Goal: Entertainment & Leisure: Browse casually

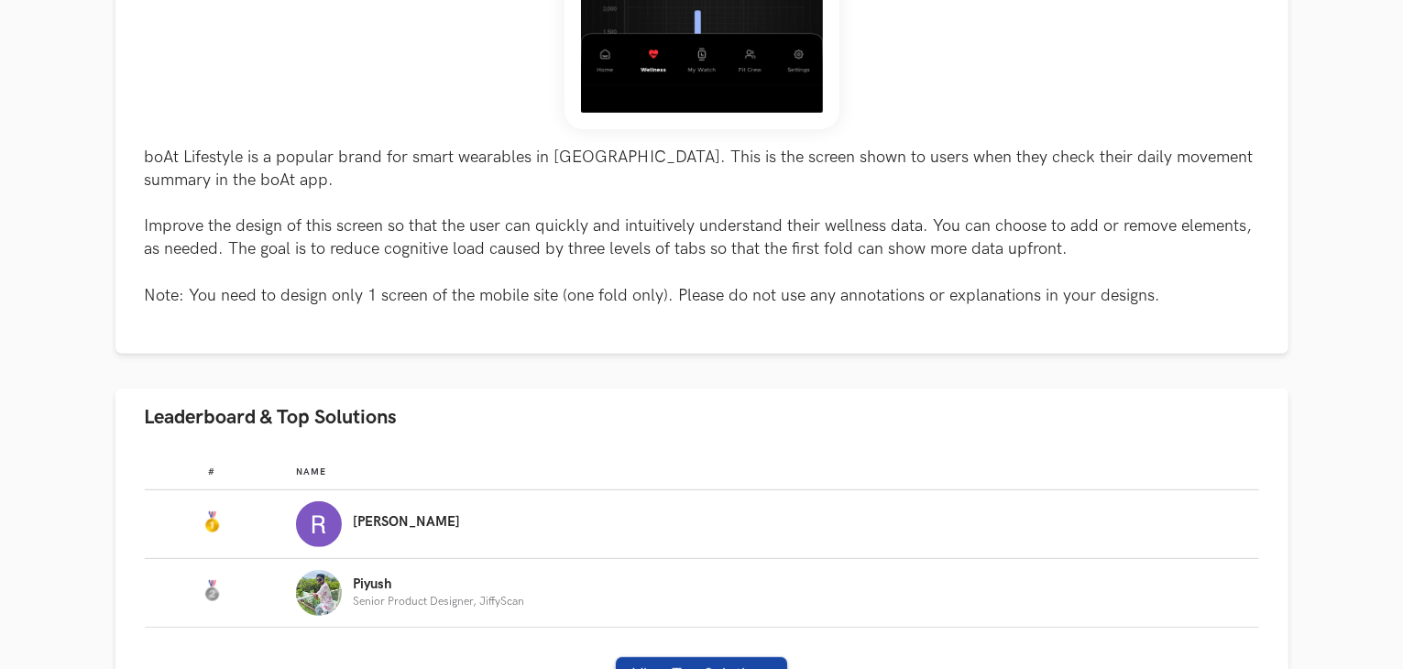
scroll to position [1100, 0]
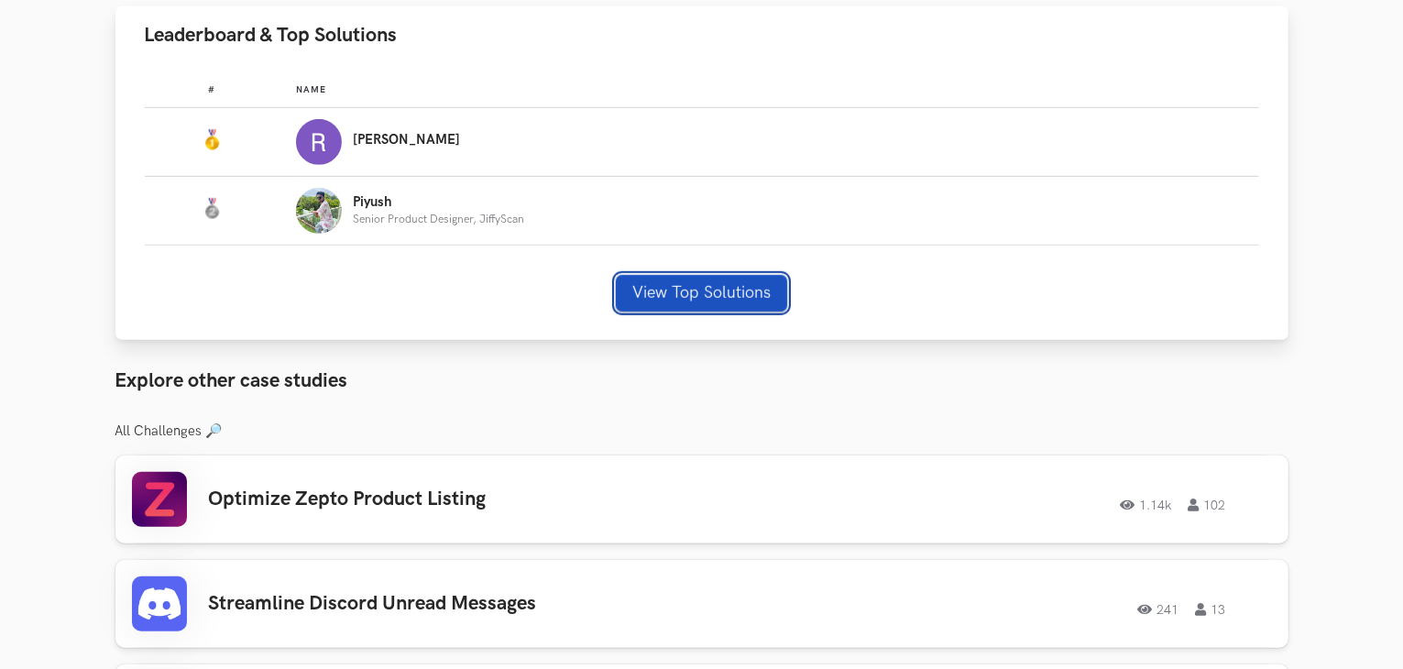
click at [663, 292] on button "View Top Solutions" at bounding box center [701, 293] width 171 height 37
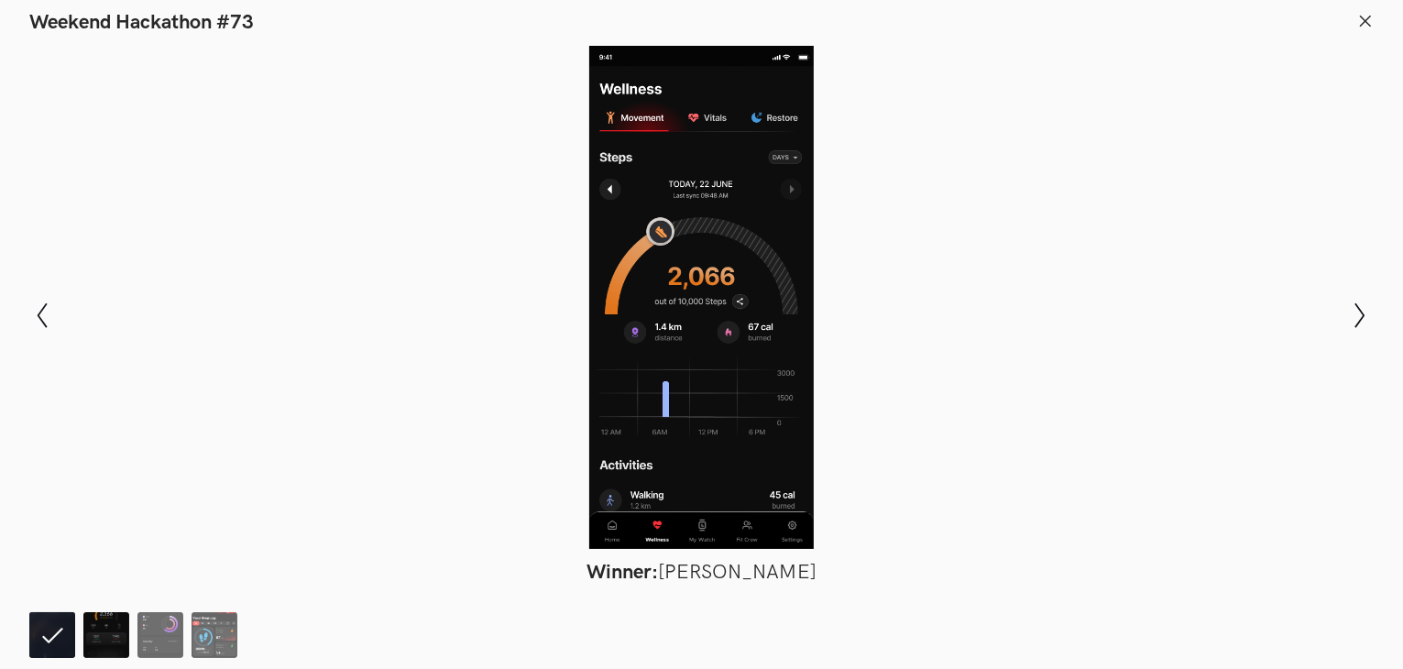
click at [120, 631] on img at bounding box center [106, 635] width 46 height 46
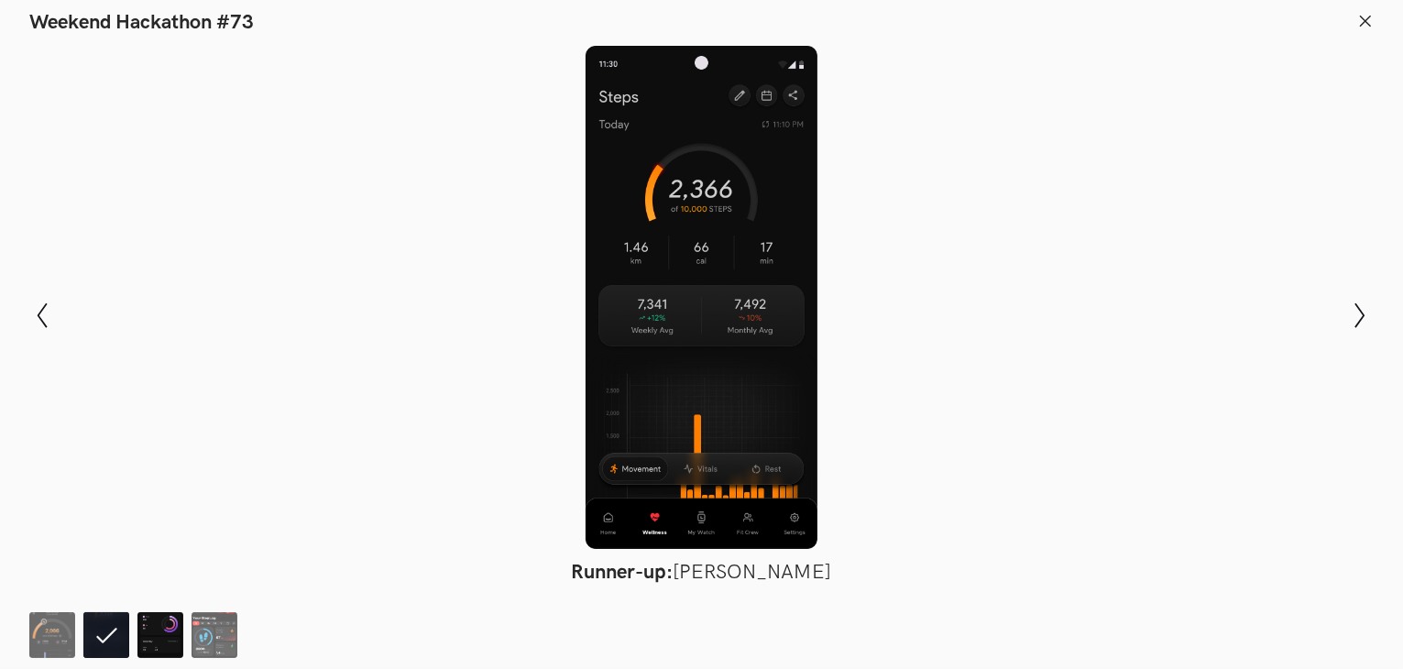
click at [157, 636] on img at bounding box center [160, 635] width 46 height 46
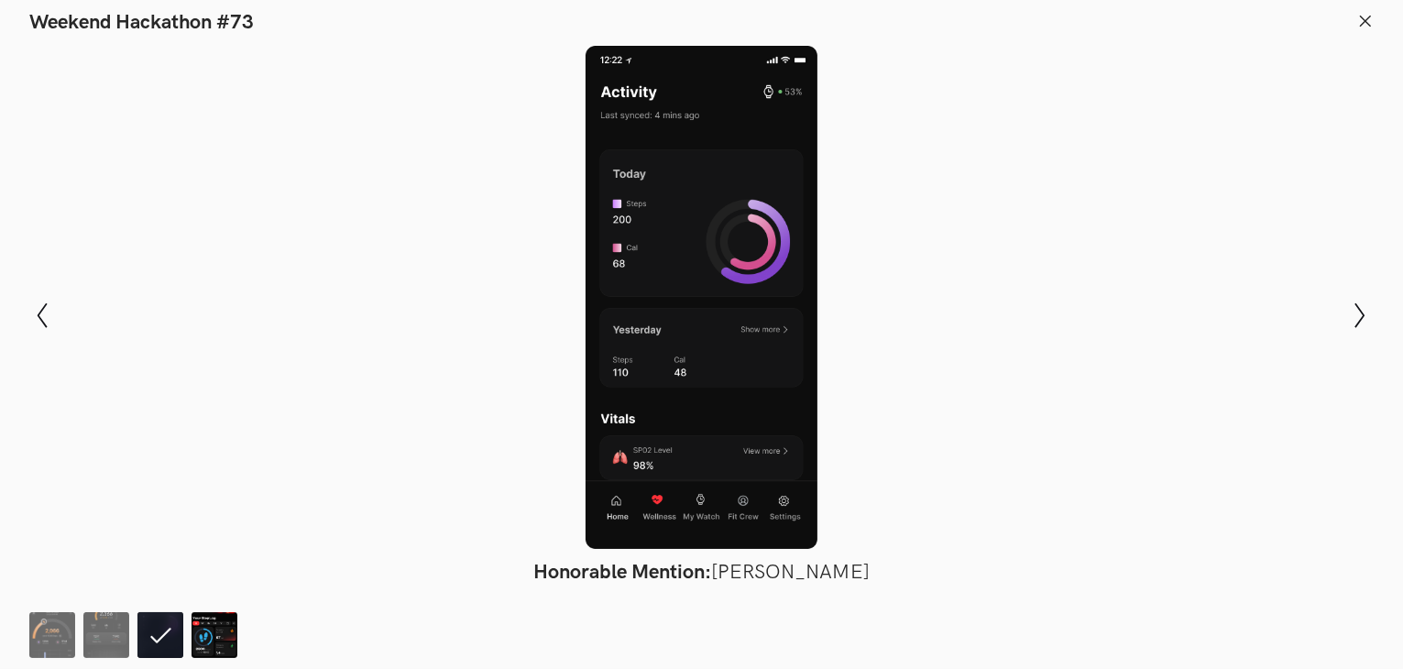
click at [194, 614] on img at bounding box center [214, 635] width 46 height 46
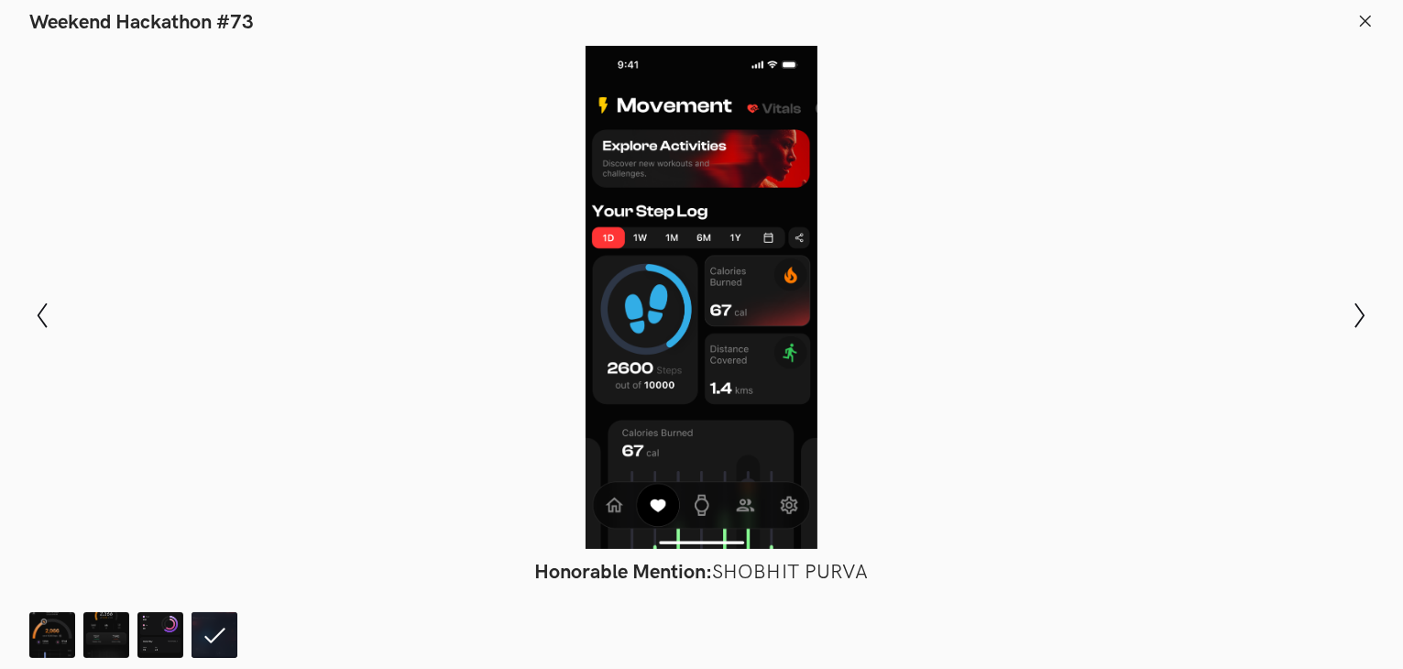
drag, startPoint x: 727, startPoint y: 242, endPoint x: 1086, endPoint y: 142, distance: 372.8
click at [1086, 142] on div at bounding box center [701, 297] width 1269 height 503
drag, startPoint x: 746, startPoint y: 353, endPoint x: 673, endPoint y: 254, distance: 123.1
click at [673, 254] on div at bounding box center [701, 297] width 1269 height 503
drag, startPoint x: 671, startPoint y: 246, endPoint x: 860, endPoint y: 96, distance: 241.4
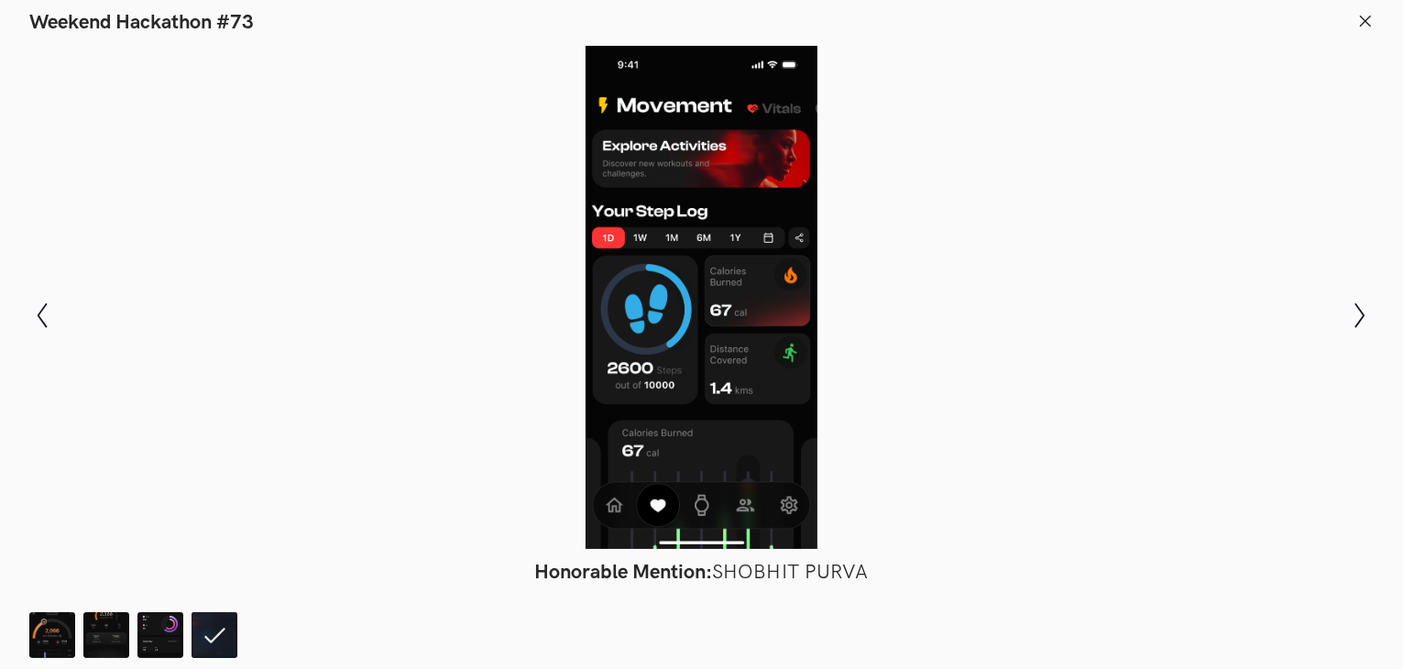
click at [860, 96] on div at bounding box center [701, 297] width 1269 height 503
click at [145, 622] on img at bounding box center [160, 635] width 46 height 46
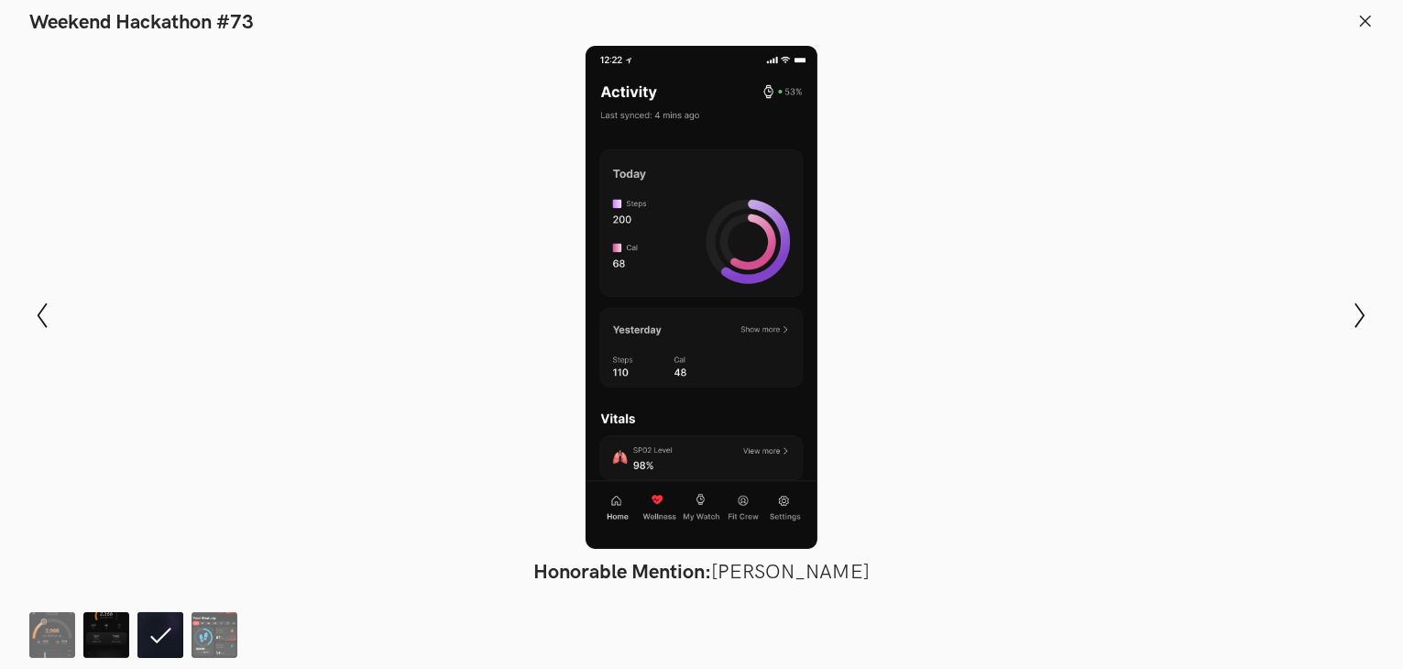
click at [107, 633] on img at bounding box center [106, 635] width 46 height 46
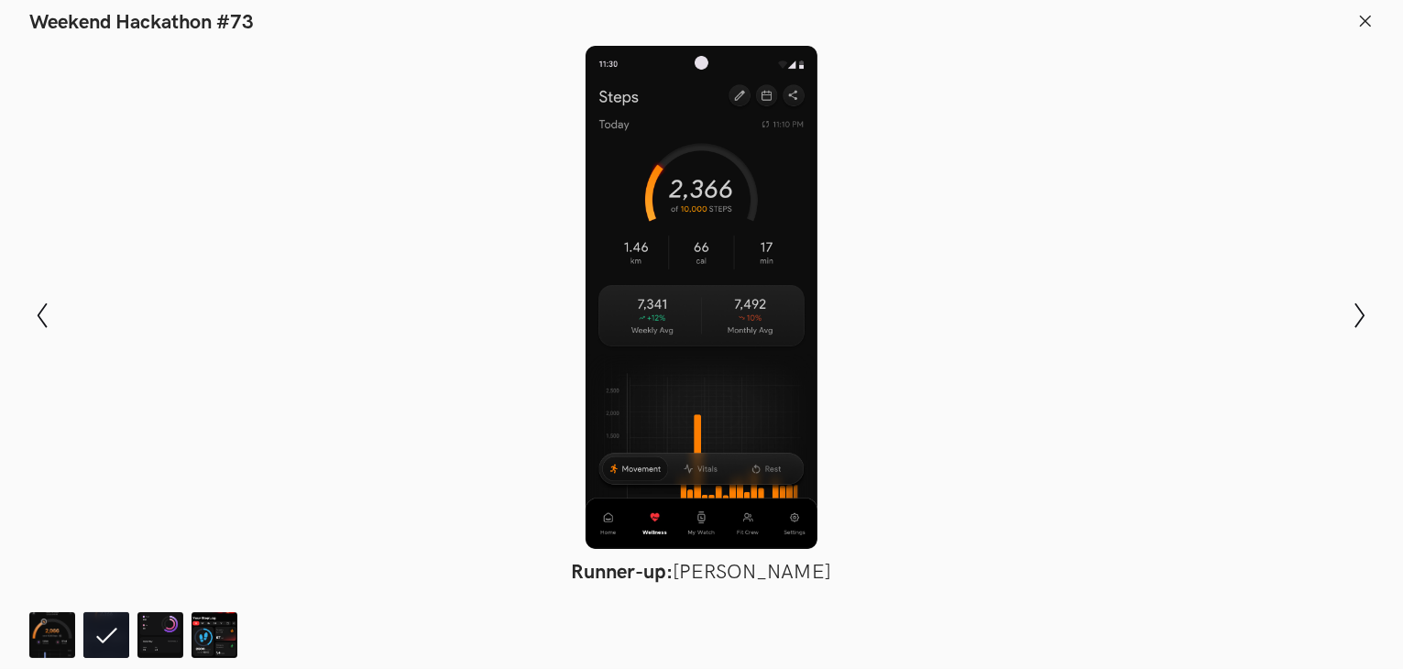
drag, startPoint x: 745, startPoint y: 223, endPoint x: 866, endPoint y: 121, distance: 158.0
click at [866, 121] on div at bounding box center [701, 297] width 1269 height 503
click at [1351, 314] on div "Modal Gallery Slideshow Winner: [PERSON_NAME] Runner-up: [PERSON_NAME] Honorabl…" at bounding box center [701, 315] width 1403 height 561
click at [1355, 316] on icon "Show next slide" at bounding box center [1360, 315] width 27 height 27
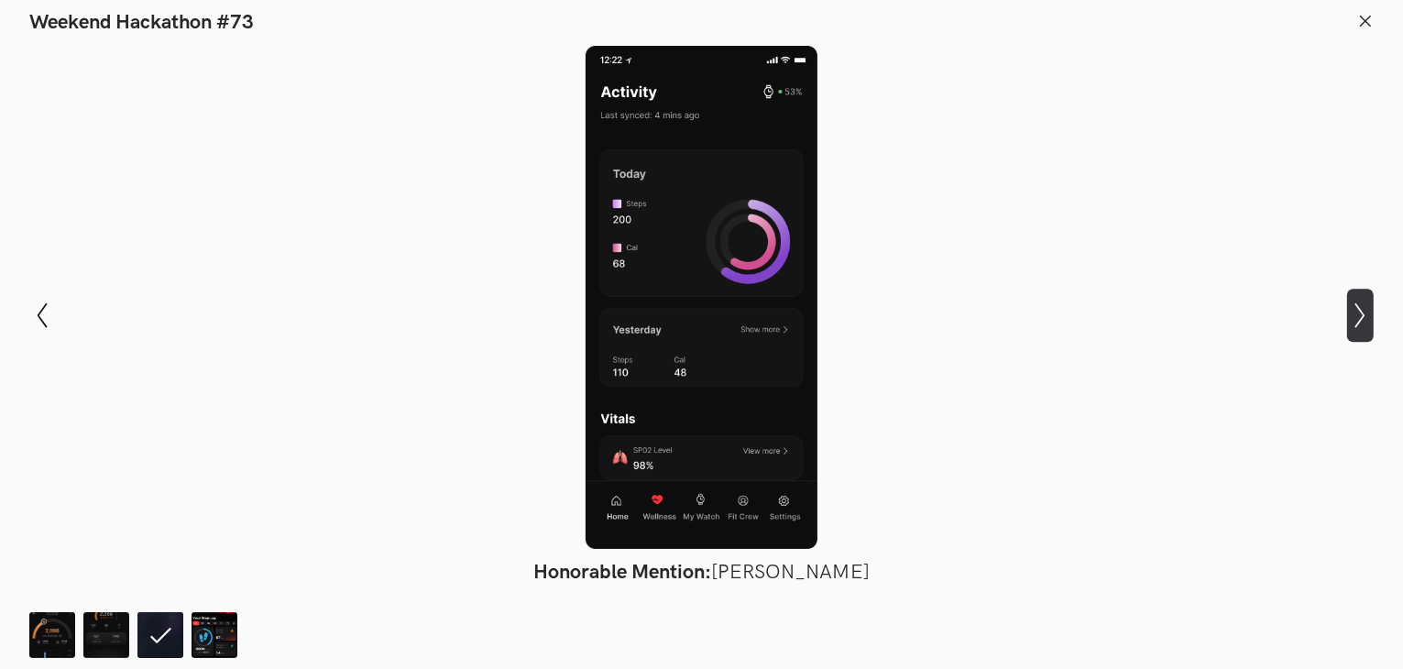
click at [1349, 314] on icon "Show next slide" at bounding box center [1360, 315] width 27 height 27
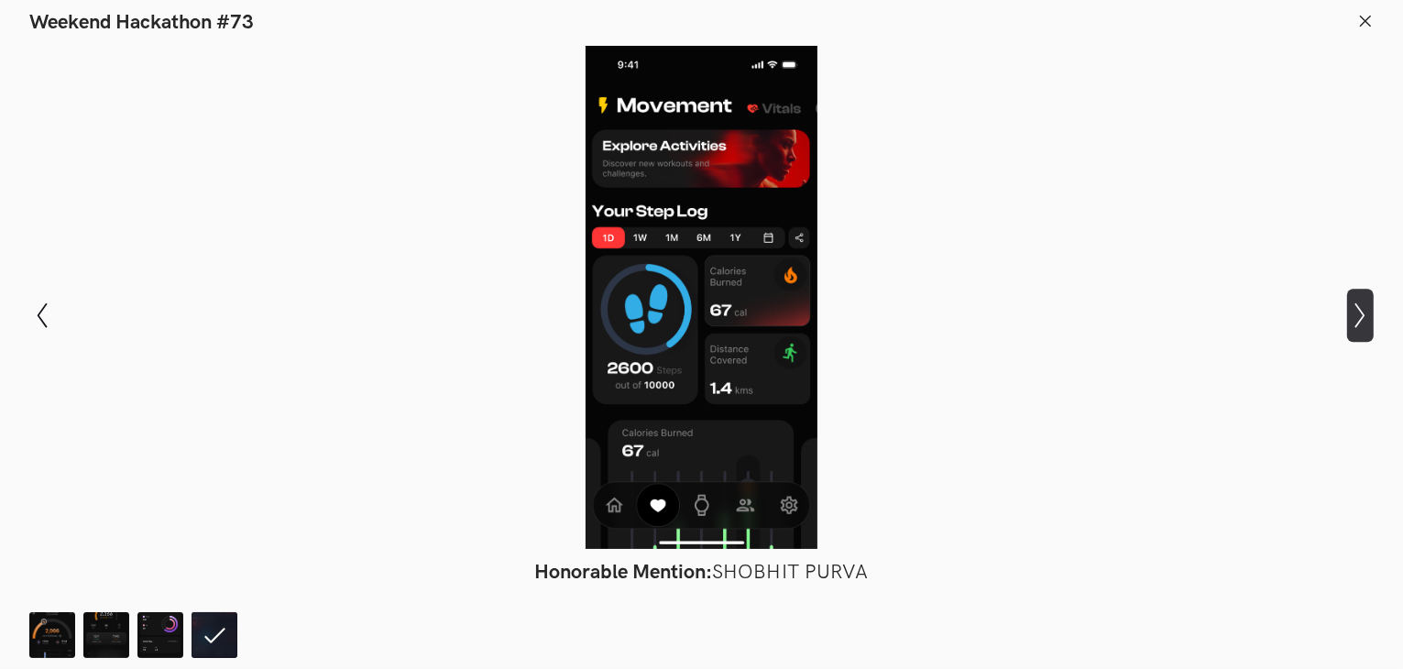
click at [1349, 314] on icon "Show next slide" at bounding box center [1360, 315] width 27 height 27
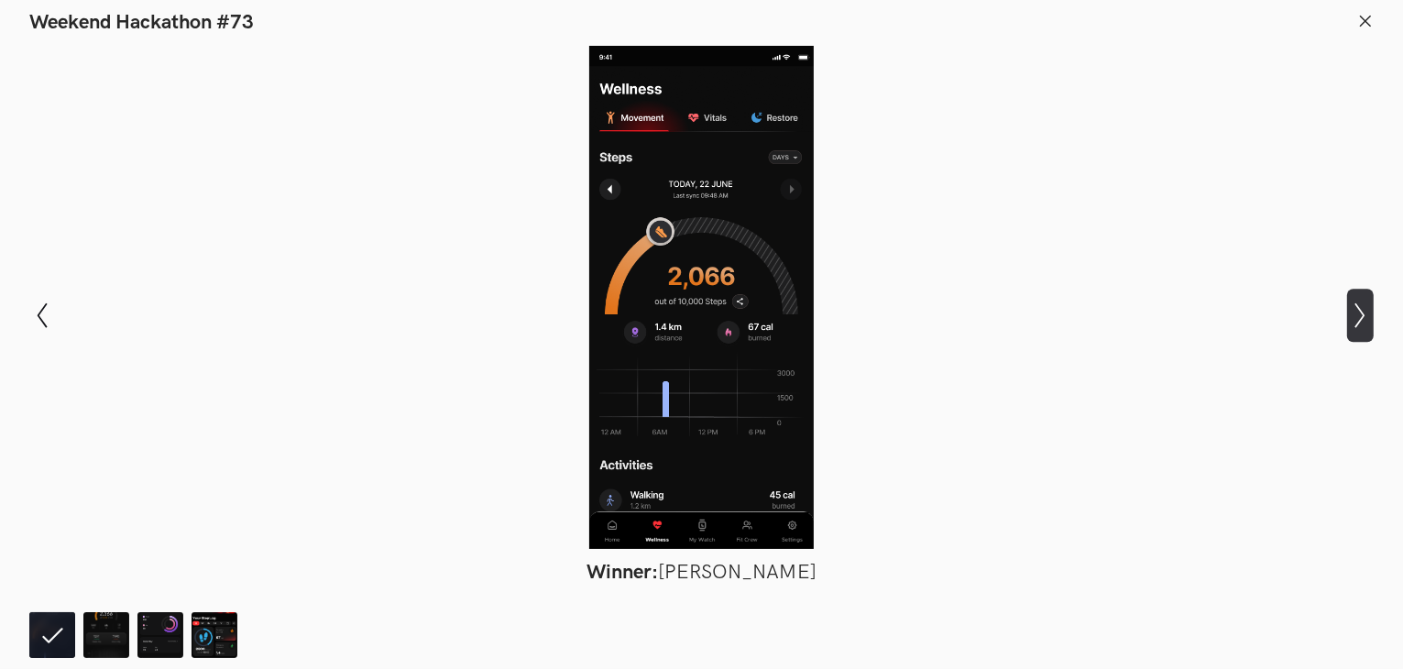
click at [1349, 314] on icon "Show next slide" at bounding box center [1360, 315] width 27 height 27
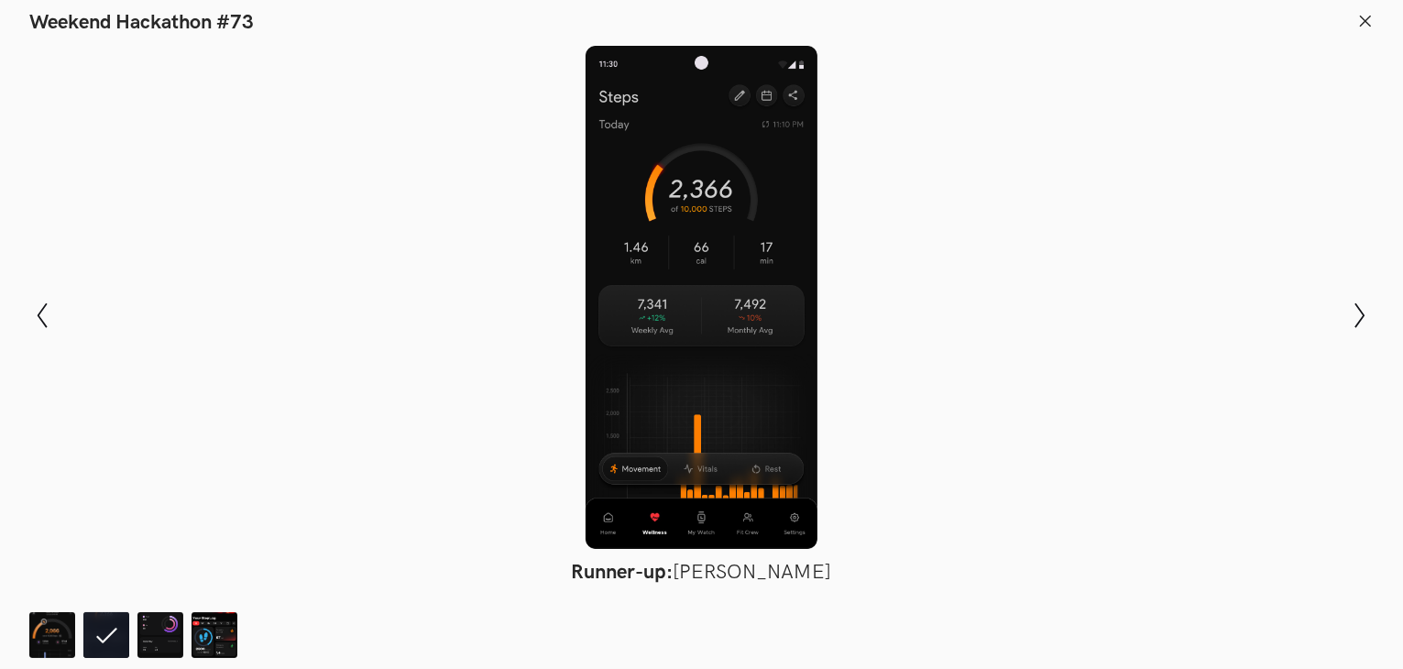
click at [1367, 26] on icon at bounding box center [1365, 21] width 16 height 16
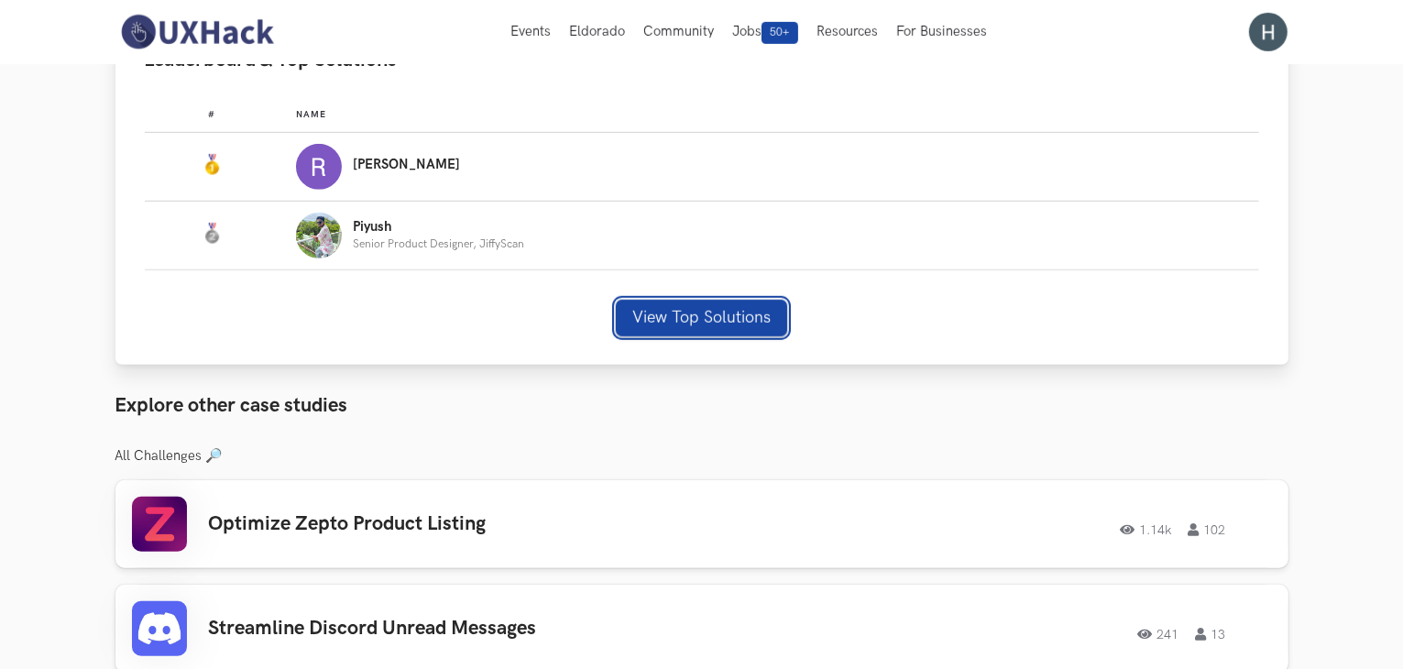
scroll to position [1058, 0]
